Goal: Information Seeking & Learning: Learn about a topic

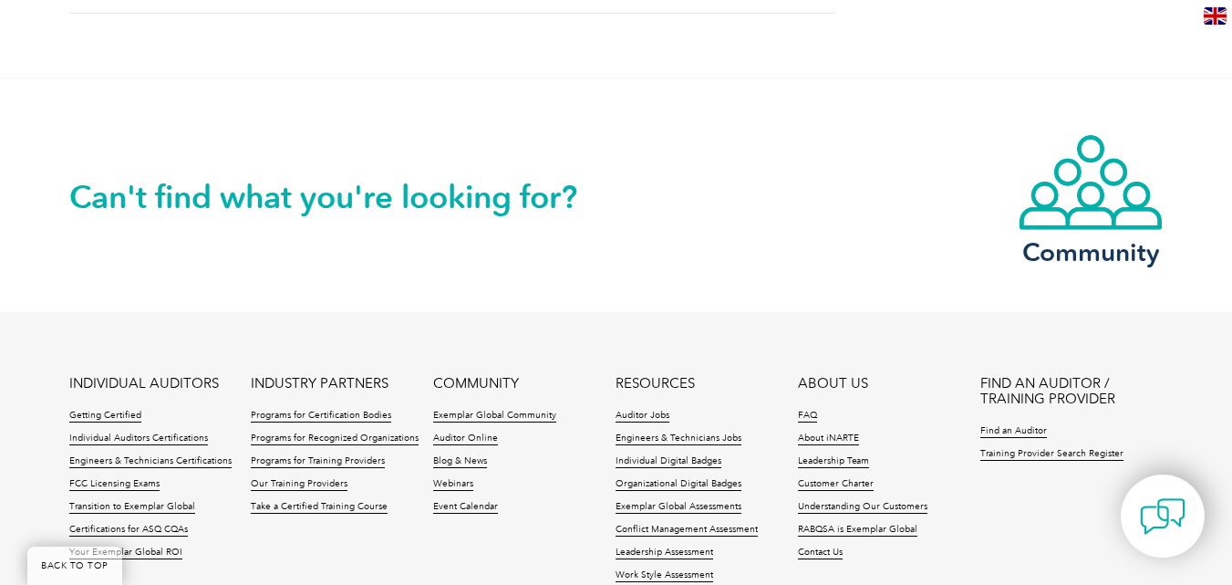
scroll to position [2371, 0]
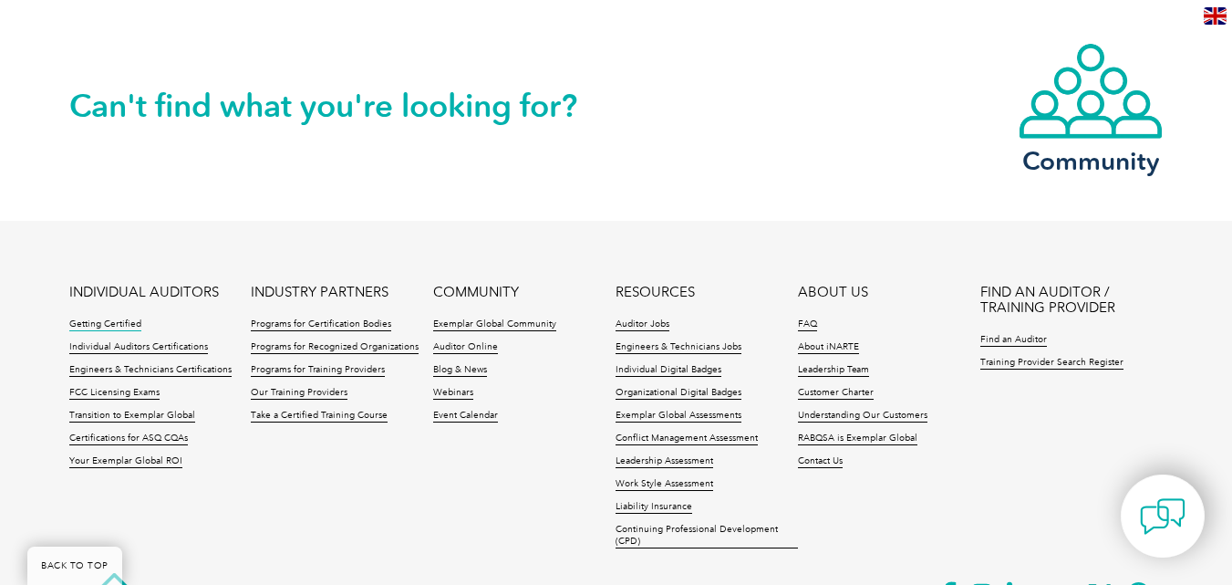
click at [107, 319] on link "Getting Certified" at bounding box center [105, 324] width 72 height 13
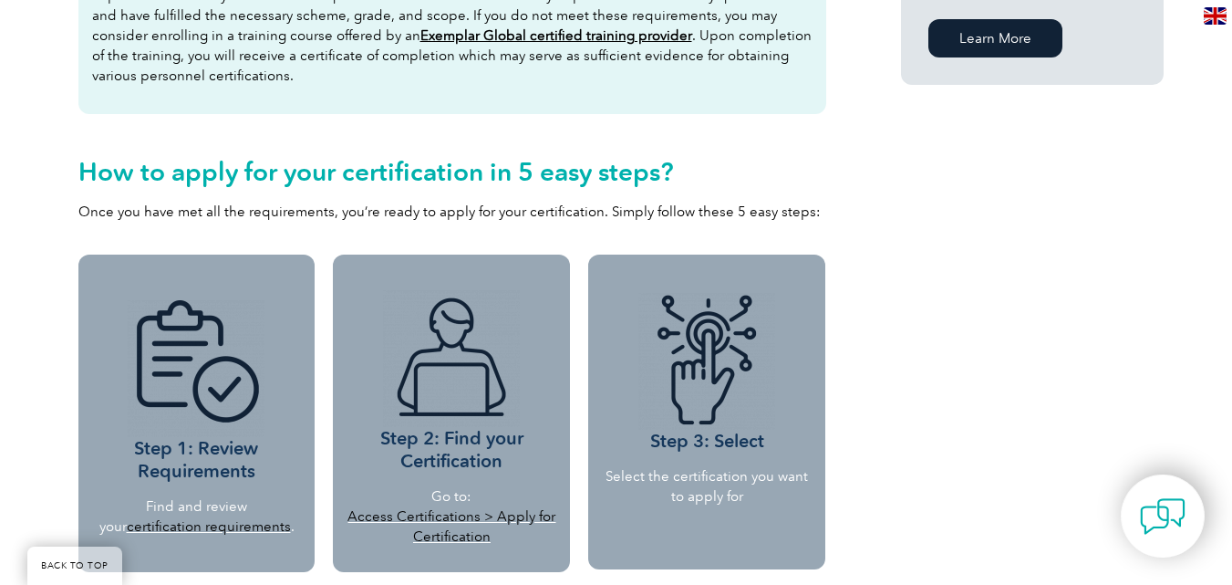
scroll to position [1459, 0]
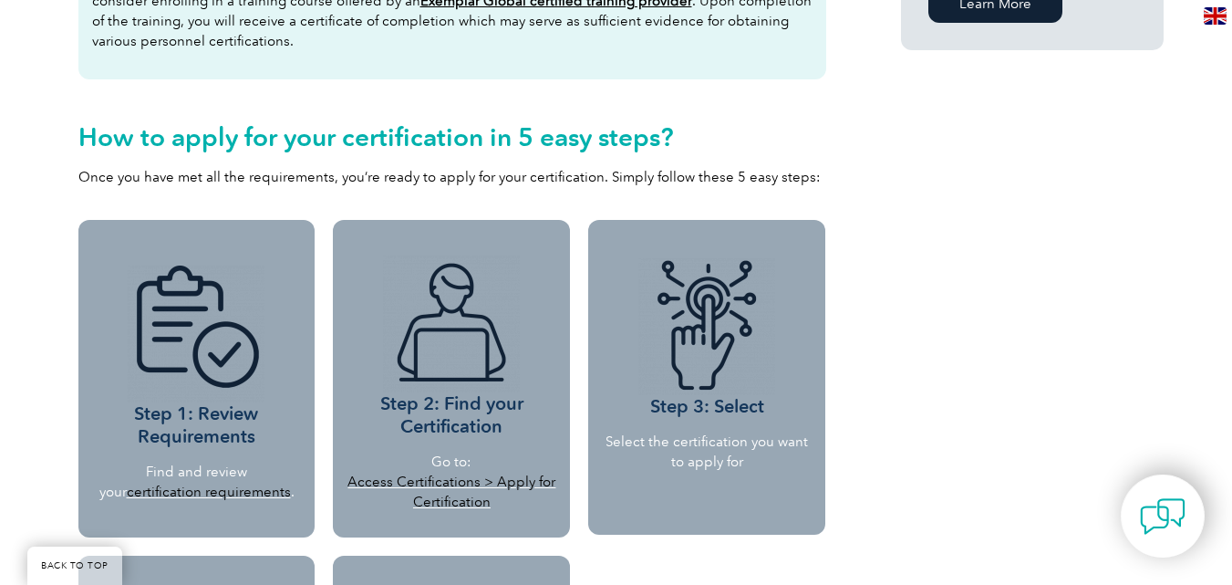
click at [216, 490] on link "certification requirements" at bounding box center [209, 491] width 164 height 16
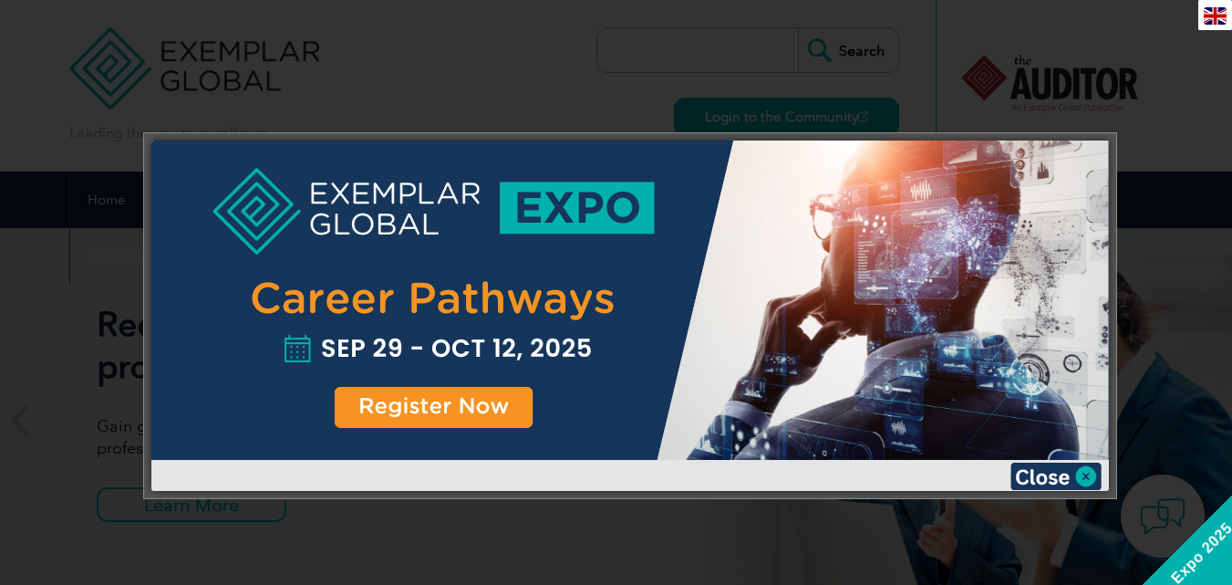
click at [419, 407] on div at bounding box center [630, 299] width 958 height 319
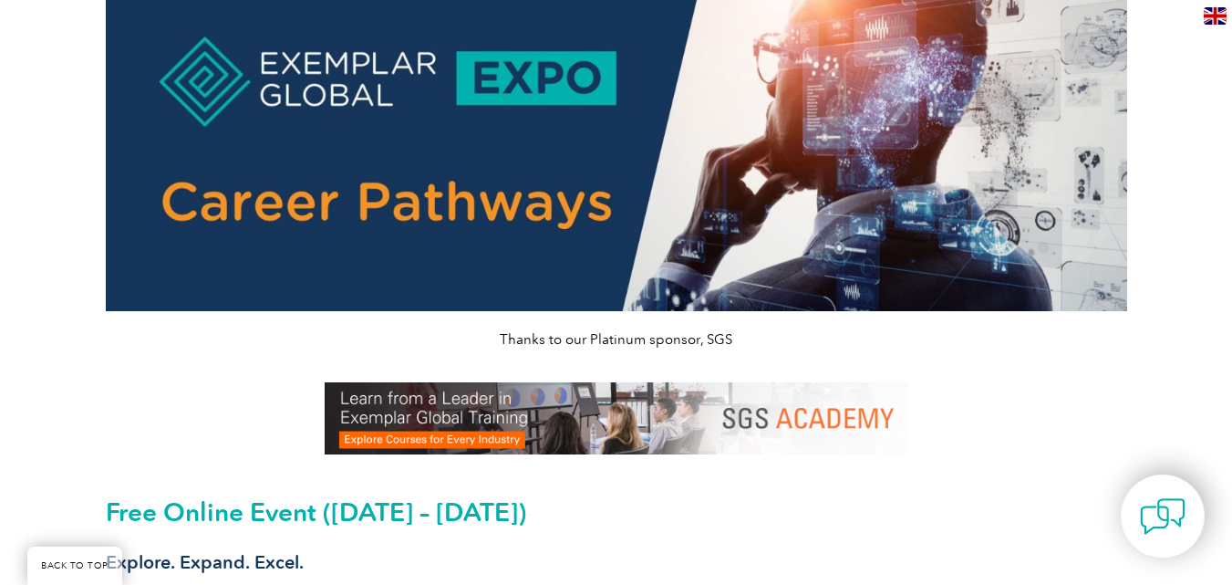
scroll to position [182, 0]
